Goal: Transaction & Acquisition: Book appointment/travel/reservation

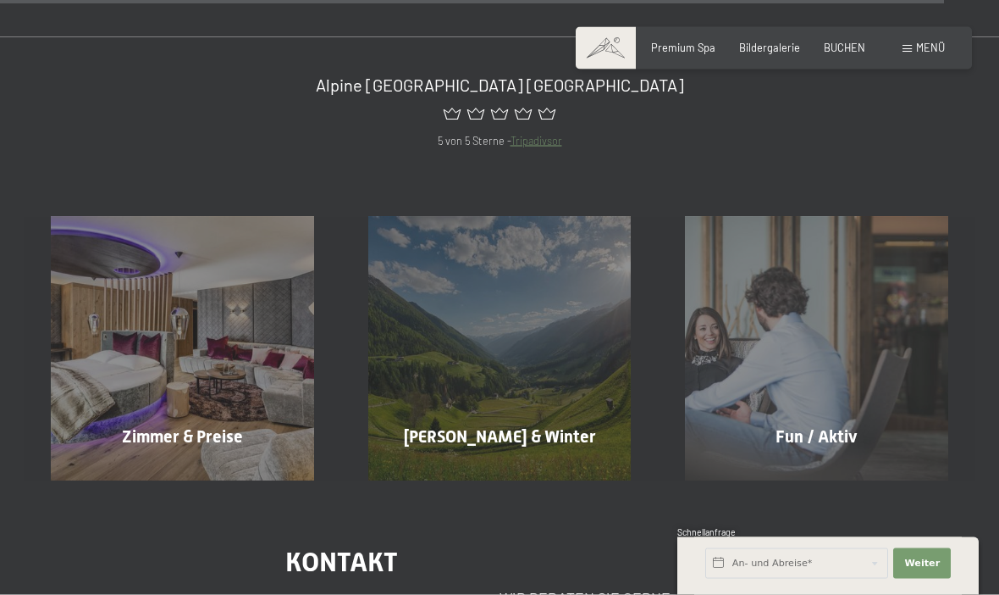
scroll to position [6736, 0]
click at [178, 464] on span "Mehr erfahren" at bounding box center [186, 471] width 84 height 15
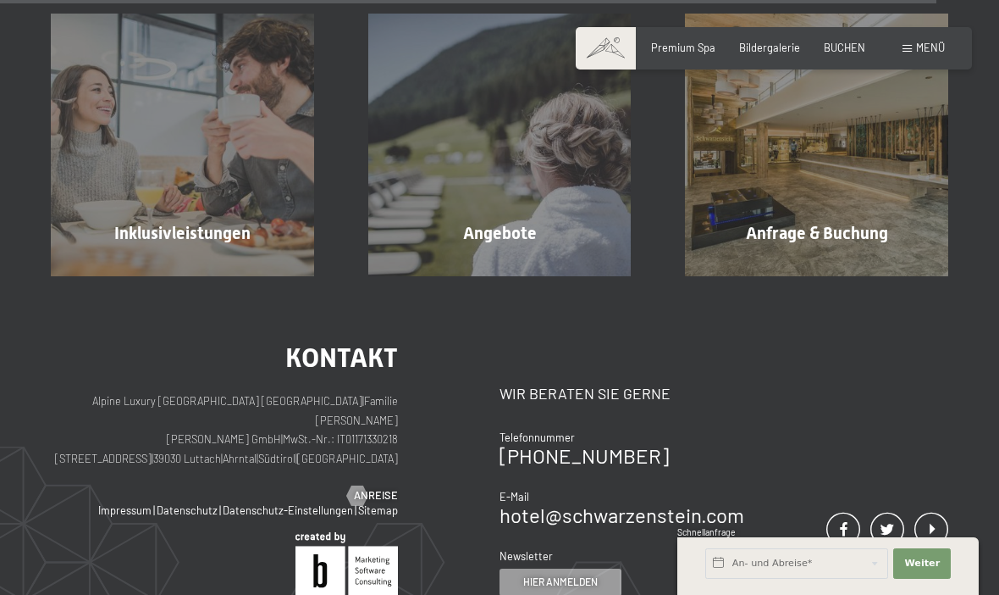
scroll to position [3884, 0]
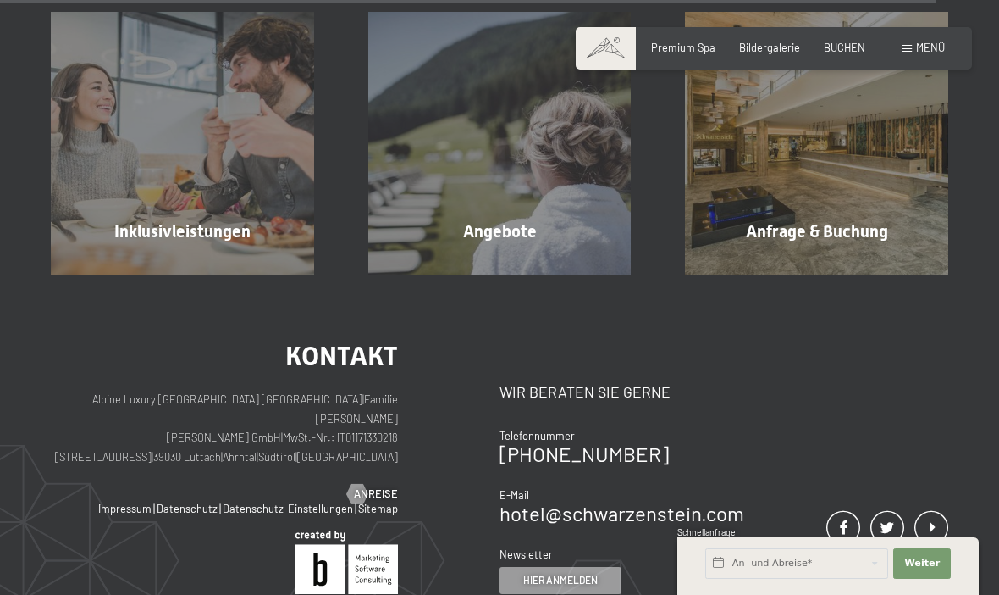
click at [518, 260] on span "Mehr erfahren" at bounding box center [504, 267] width 84 height 15
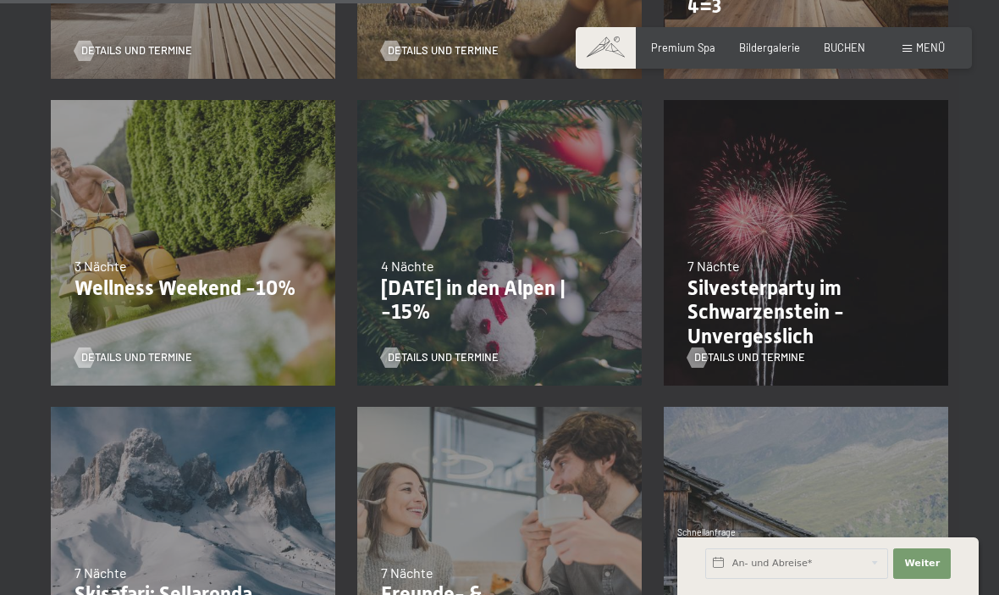
scroll to position [989, 0]
click at [181, 281] on p "Wellness Weekend -10%" at bounding box center [193, 287] width 237 height 25
click at [169, 349] on span "Details und Termine" at bounding box center [136, 356] width 111 height 15
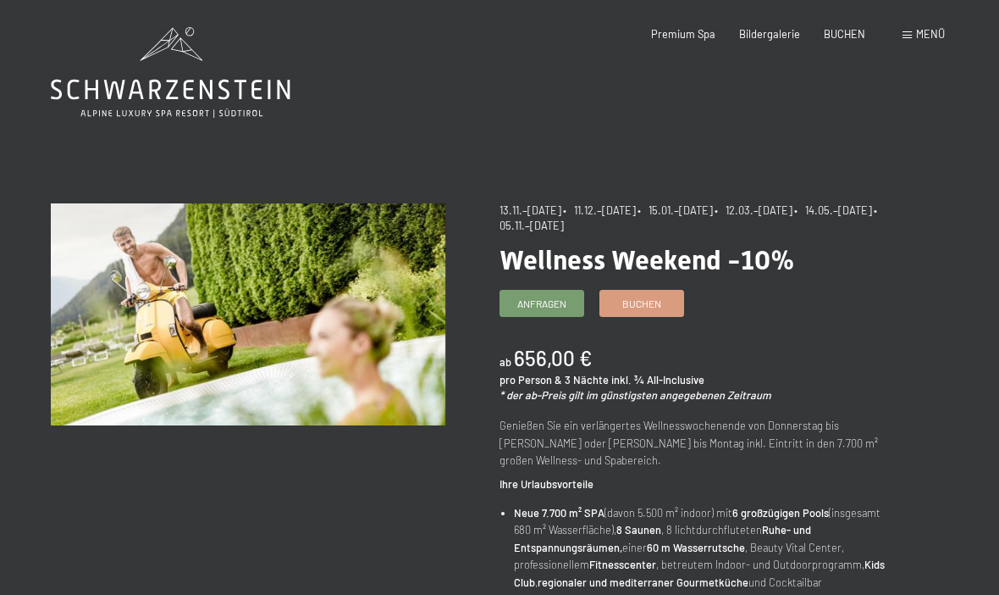
click at [652, 307] on link "Buchen" at bounding box center [642, 303] width 83 height 25
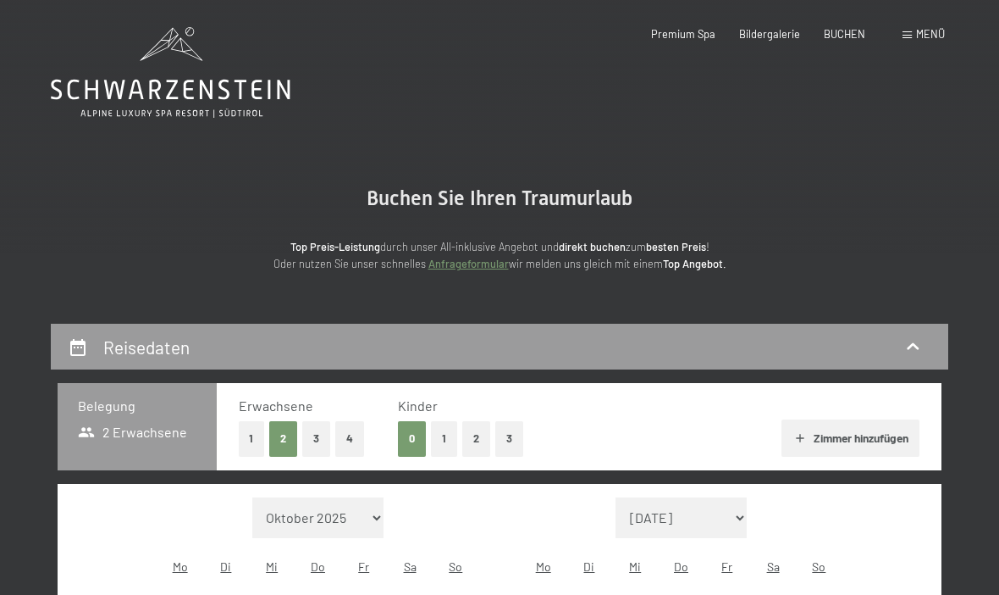
select select "[DATE]"
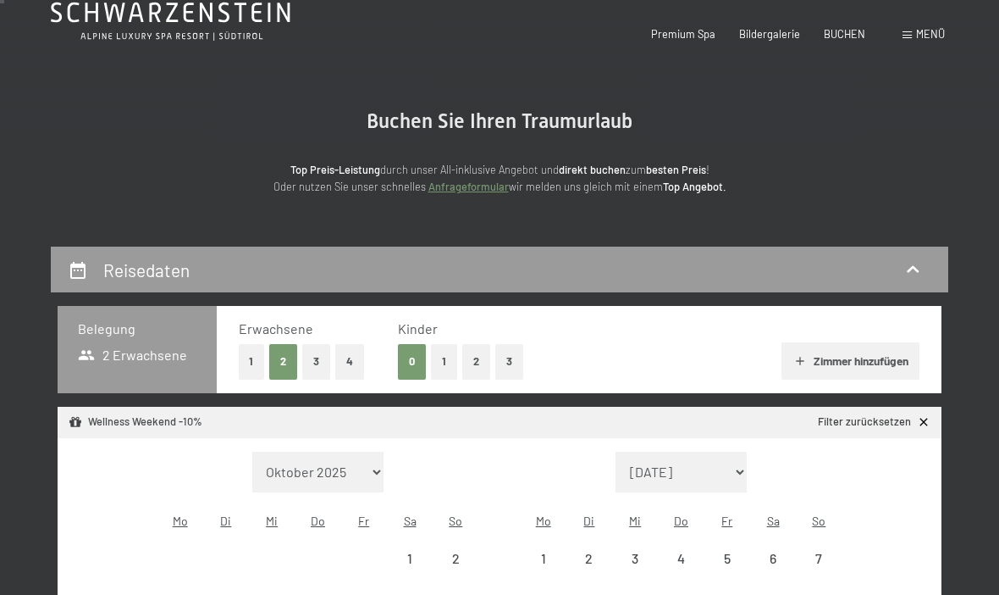
select select "[DATE]"
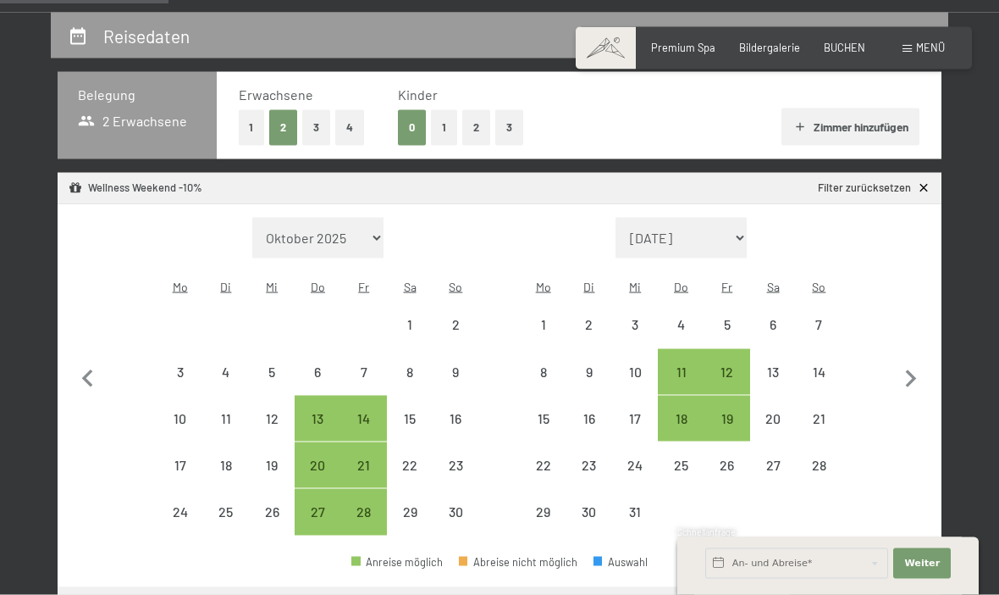
scroll to position [313, 0]
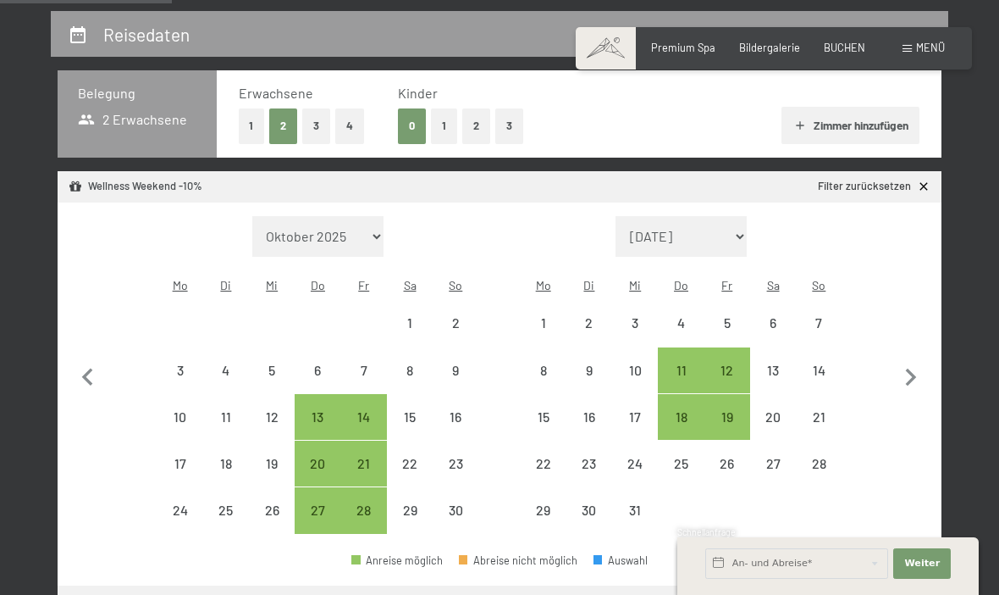
click at [363, 363] on div "7" at bounding box center [364, 384] width 42 height 42
select select "[DATE]"
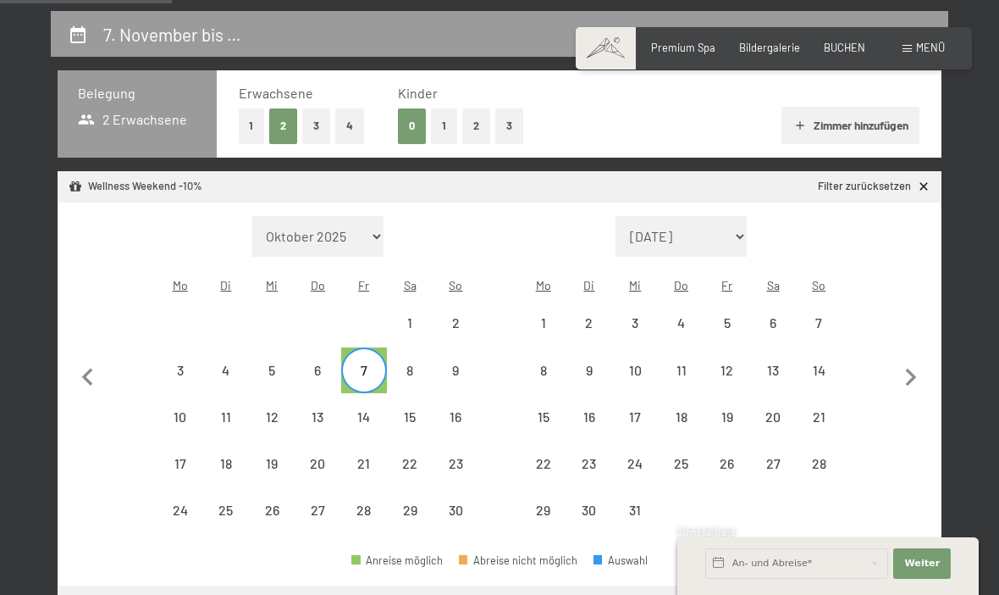
click at [176, 410] on div "10" at bounding box center [179, 431] width 42 height 42
select select "[DATE]"
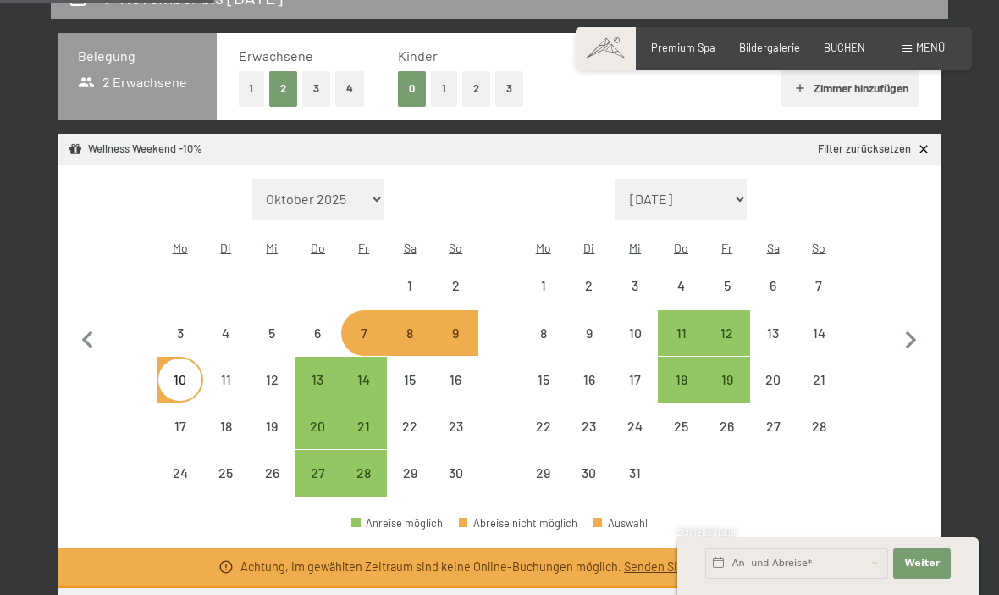
select select "[DATE]"
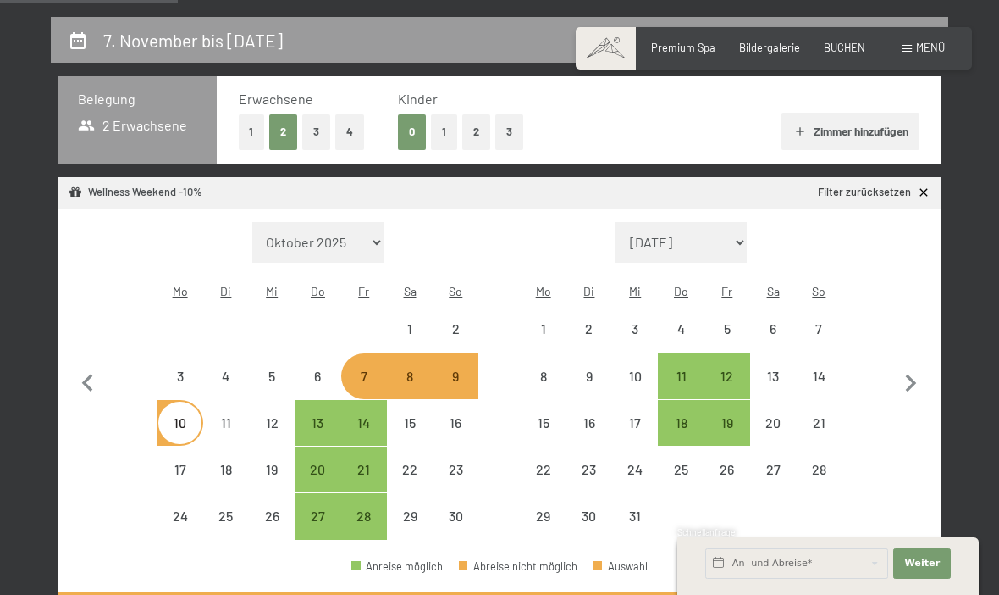
scroll to position [300, 0]
